Goal: Entertainment & Leisure: Consume media (video, audio)

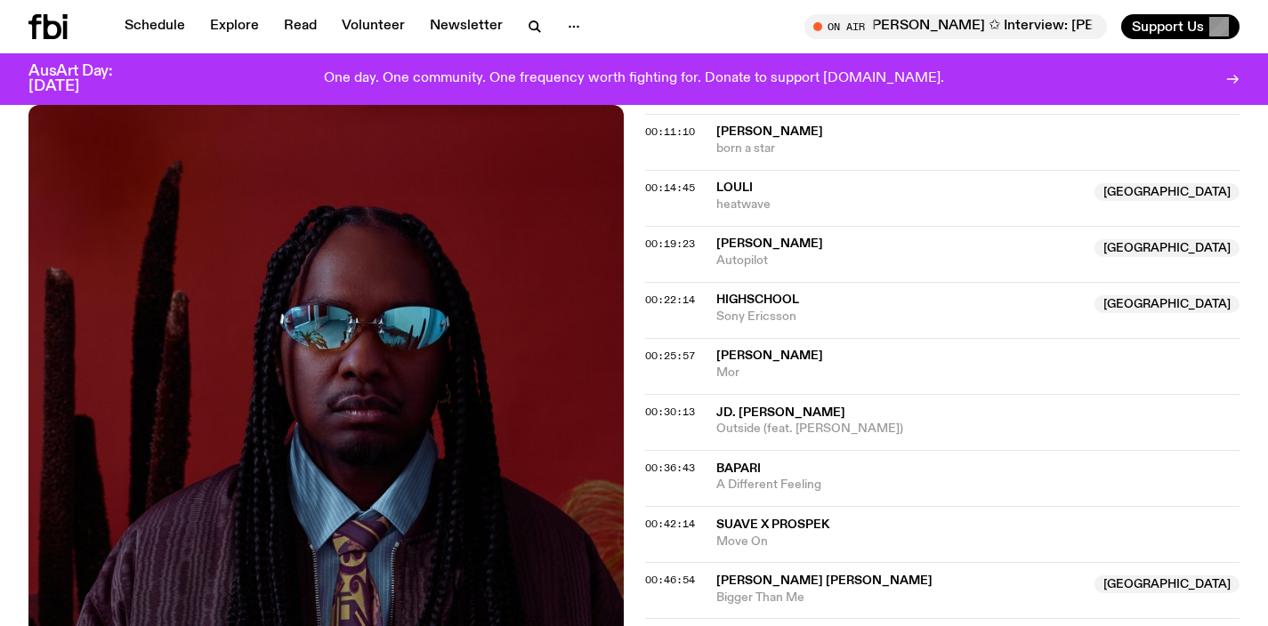
scroll to position [719, 0]
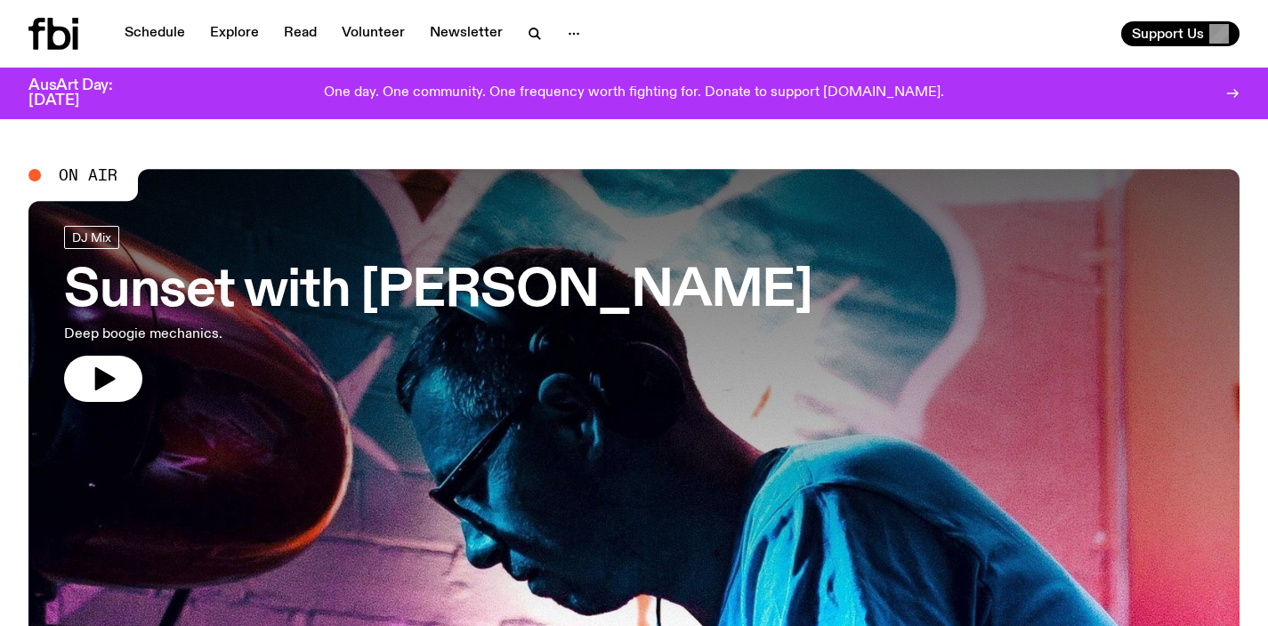
click at [378, 290] on h3 "Sunset with [PERSON_NAME]" at bounding box center [438, 292] width 748 height 50
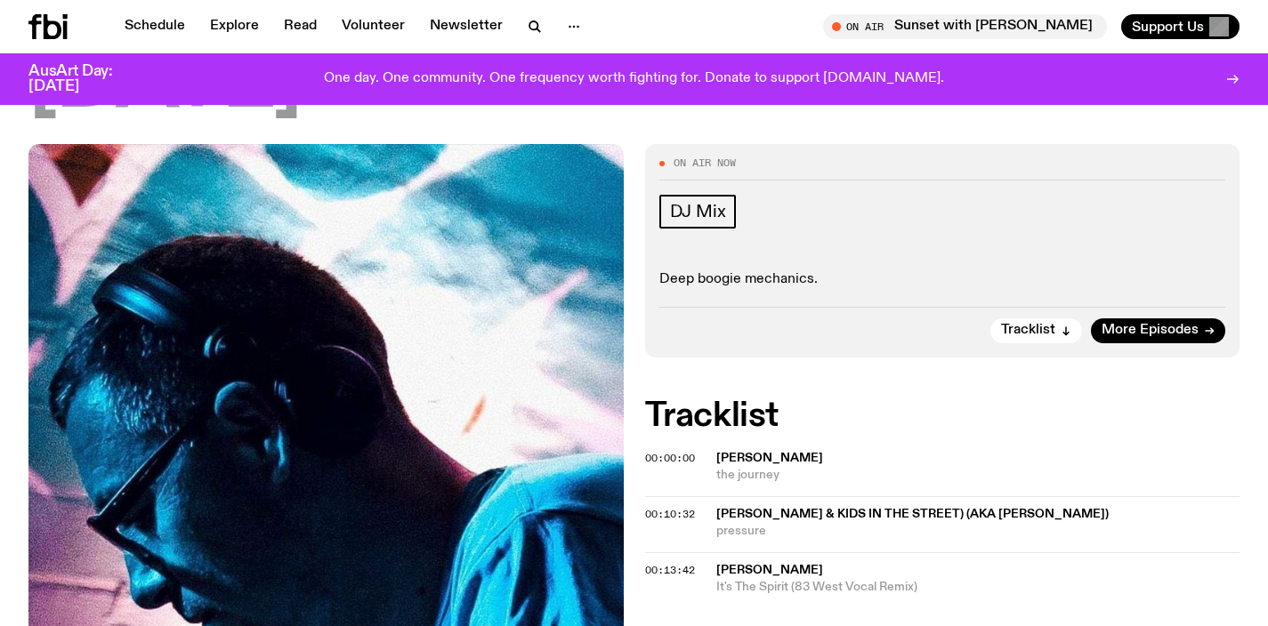
scroll to position [251, 0]
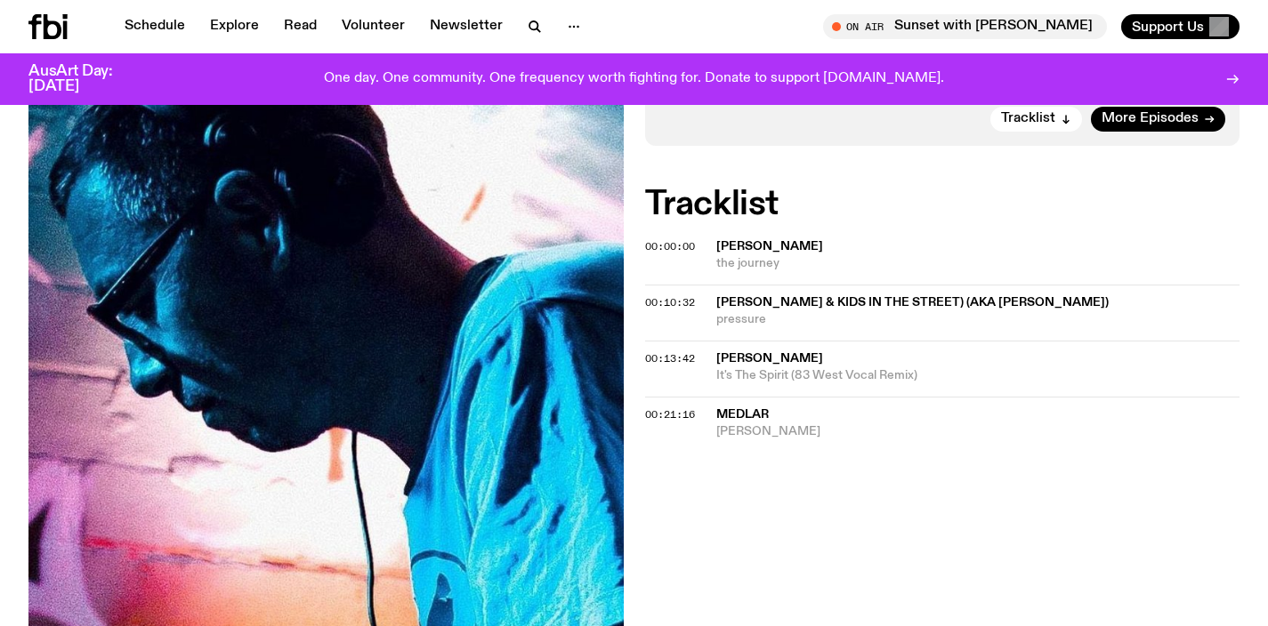
scroll to position [410, 0]
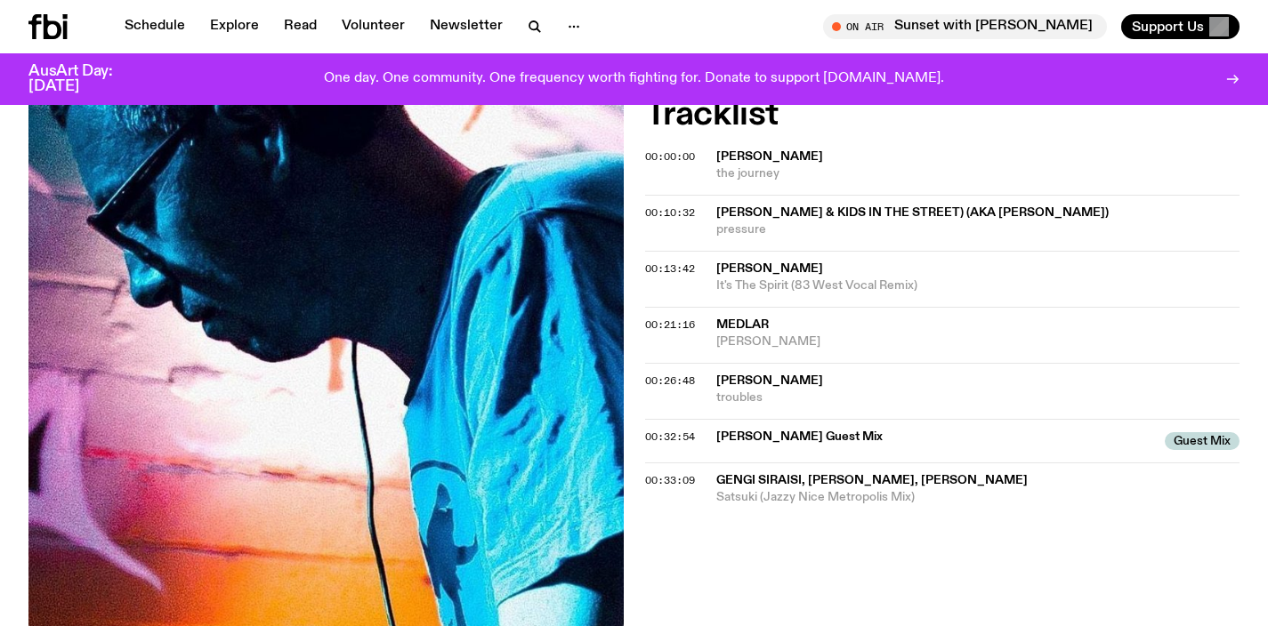
scroll to position [509, 0]
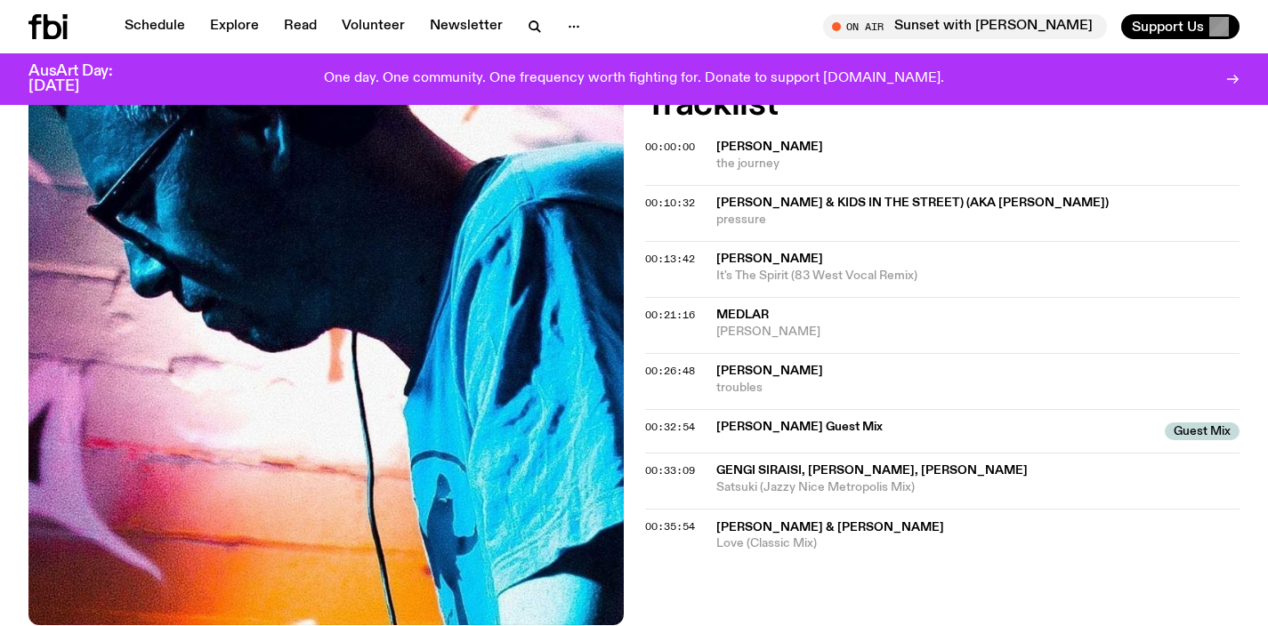
scroll to position [656, 0]
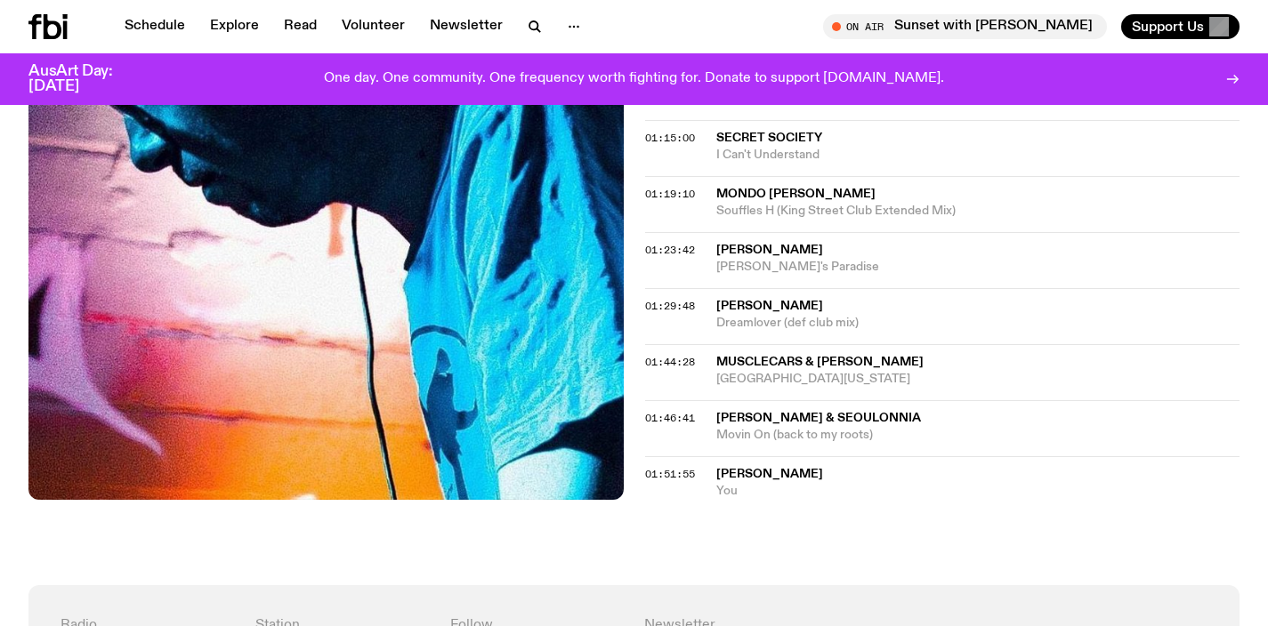
scroll to position [1608, 0]
